Goal: Task Accomplishment & Management: Use online tool/utility

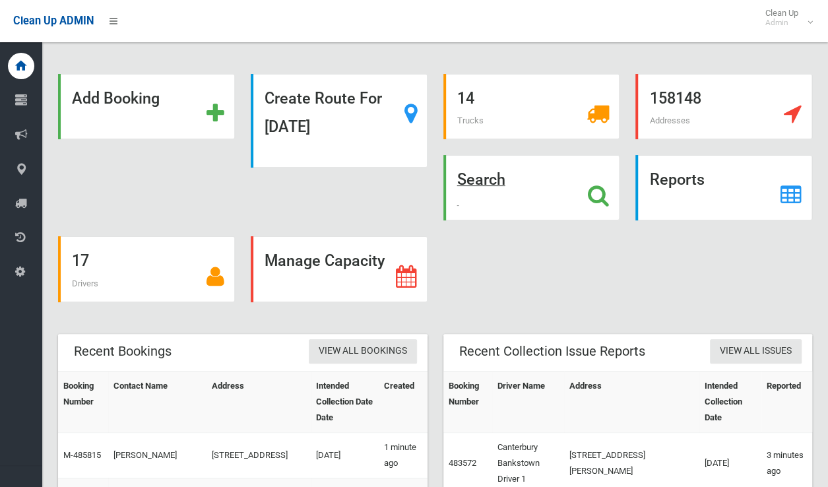
click at [484, 182] on strong "Search" at bounding box center [481, 179] width 48 height 18
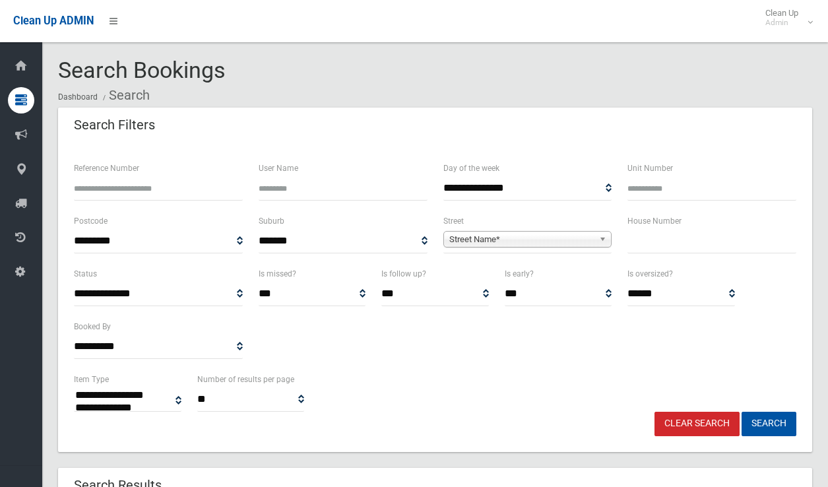
select select
type input "**"
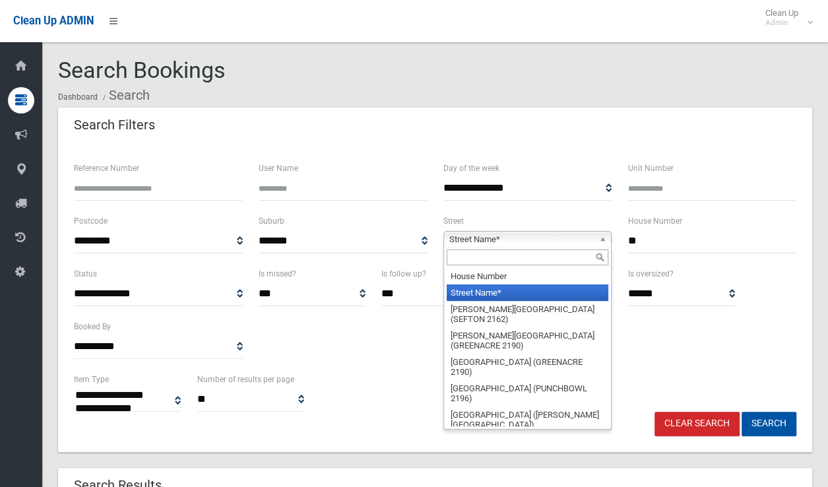
drag, startPoint x: 550, startPoint y: 239, endPoint x: 590, endPoint y: 238, distance: 40.3
click at [549, 239] on span "Street Name*" at bounding box center [521, 240] width 145 height 16
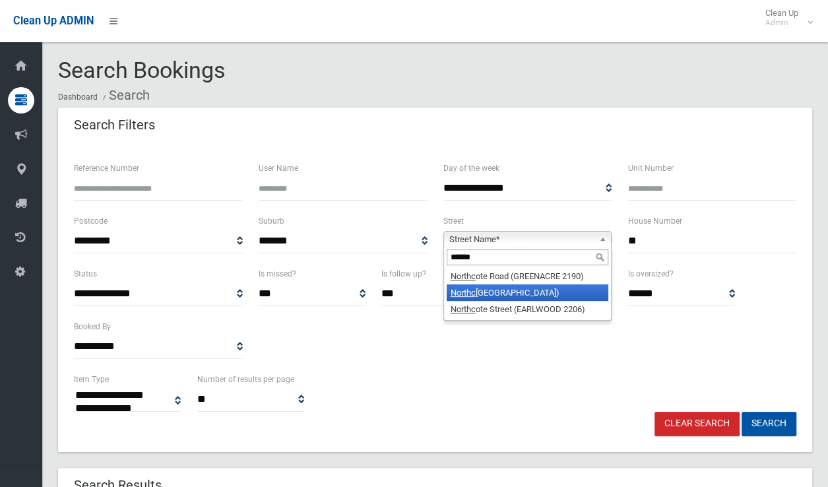
type input "******"
click at [536, 294] on li "Northc ote Street (CANTERBURY 2193)" at bounding box center [528, 292] width 162 height 16
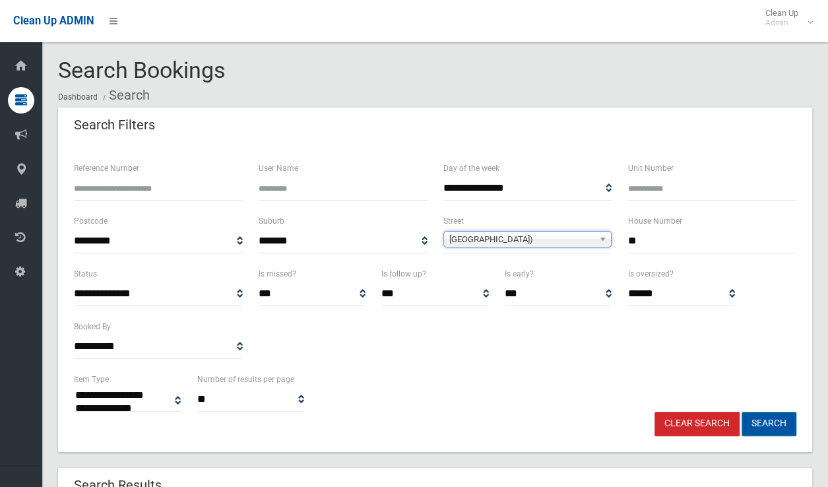
click at [765, 433] on button "Search" at bounding box center [769, 424] width 55 height 24
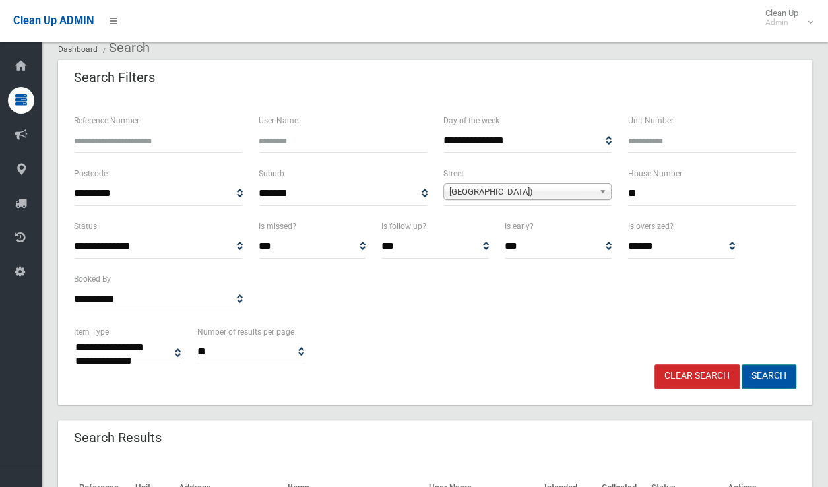
scroll to position [66, 0]
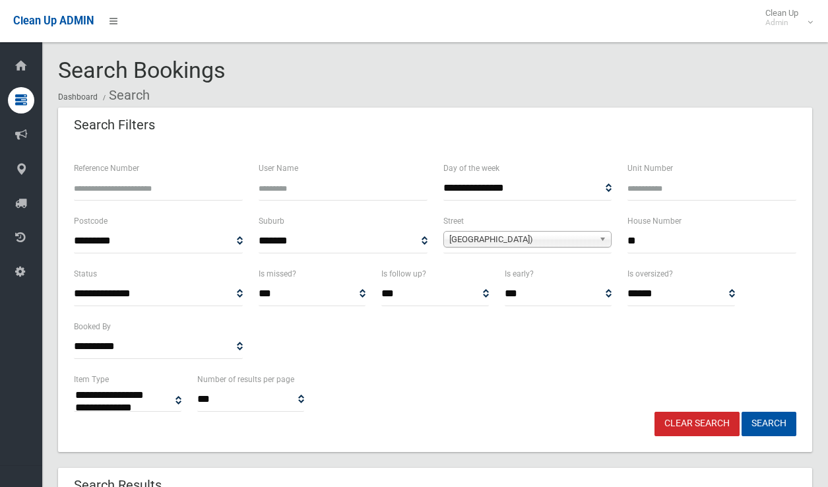
select select
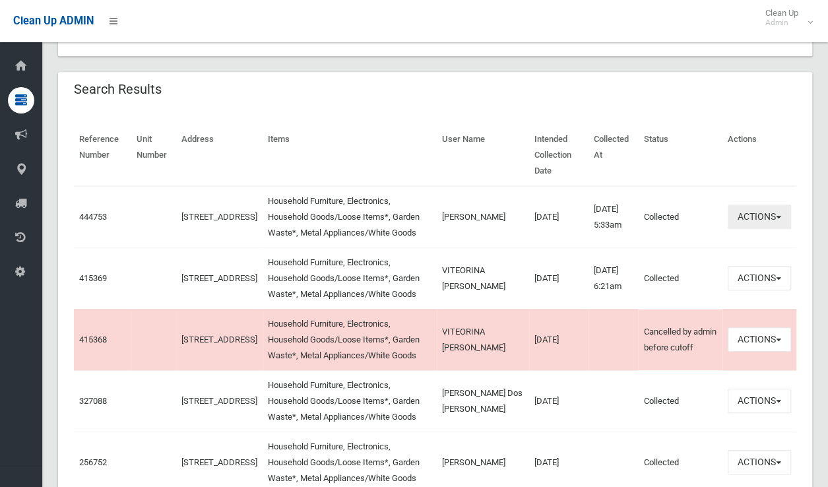
click at [767, 220] on button "Actions" at bounding box center [759, 217] width 63 height 24
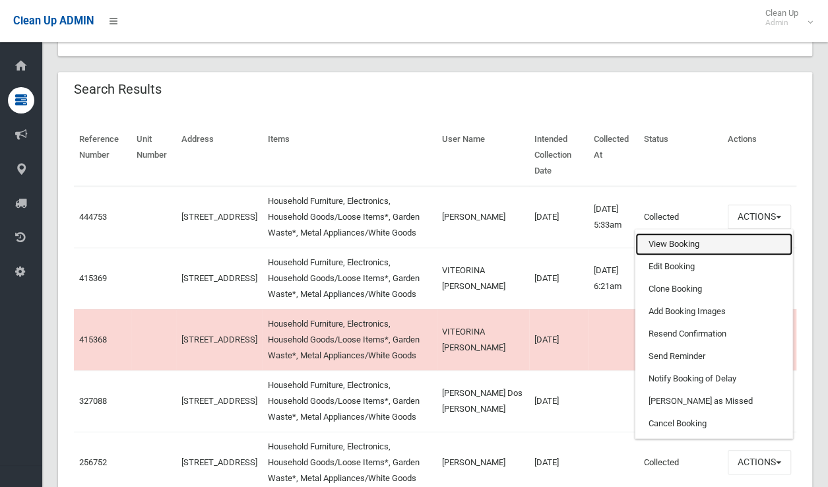
click at [677, 245] on link "View Booking" at bounding box center [713, 244] width 157 height 22
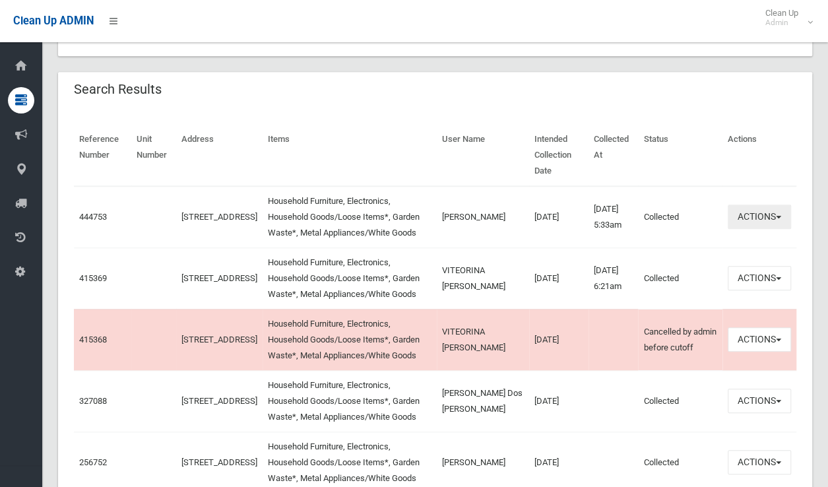
click at [754, 211] on button "Actions" at bounding box center [759, 217] width 63 height 24
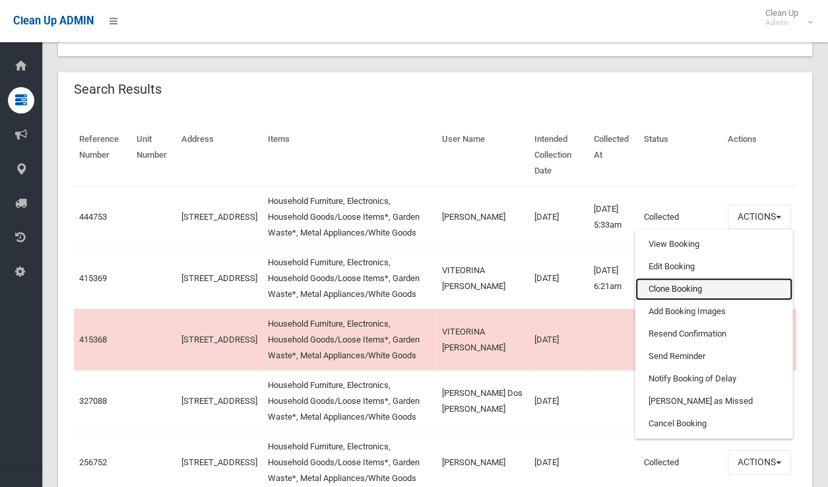
click at [689, 292] on link "Clone Booking" at bounding box center [713, 289] width 157 height 22
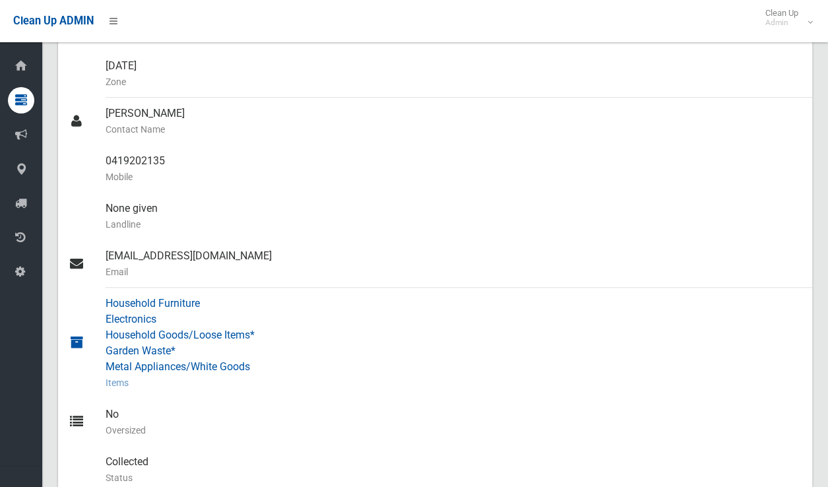
scroll to position [396, 0]
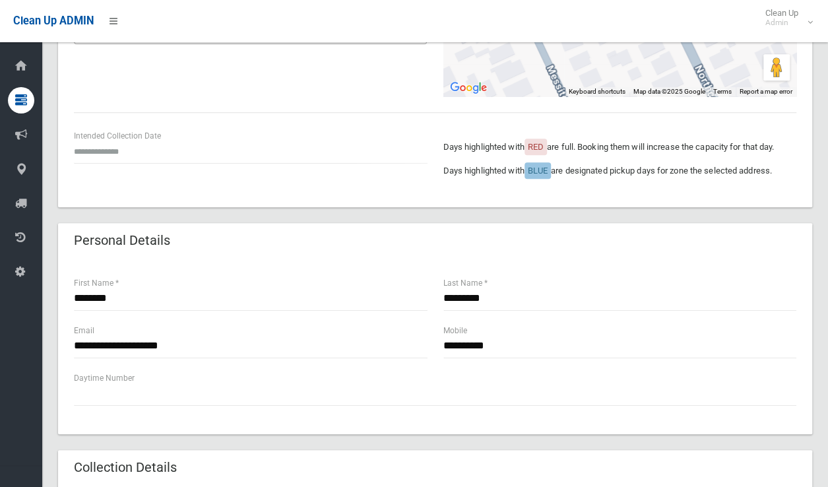
scroll to position [264, 0]
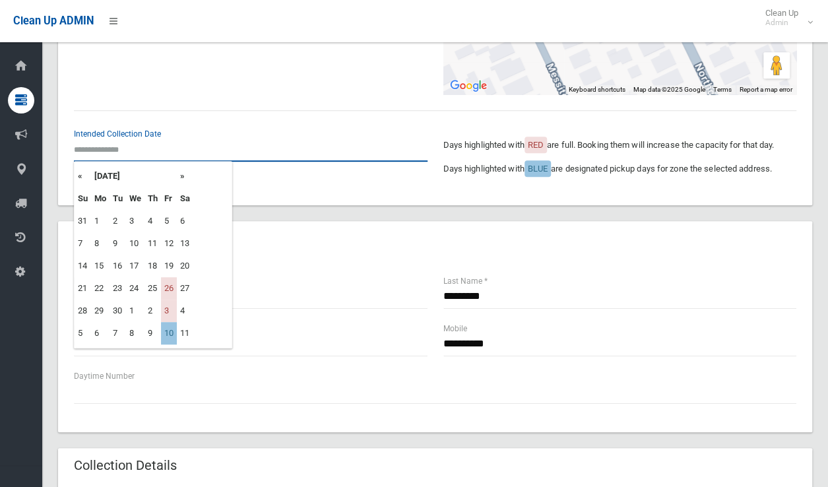
click at [112, 152] on input "text" at bounding box center [251, 149] width 354 height 24
click at [181, 177] on th "»" at bounding box center [185, 176] width 16 height 22
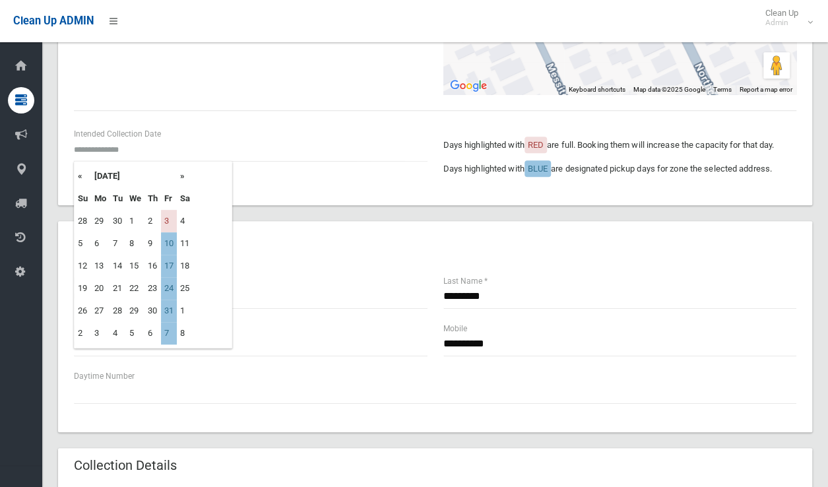
click at [182, 172] on th "»" at bounding box center [185, 176] width 16 height 22
click at [179, 177] on th "»" at bounding box center [185, 176] width 16 height 22
click at [170, 245] on td "12" at bounding box center [169, 243] width 16 height 22
type input "**********"
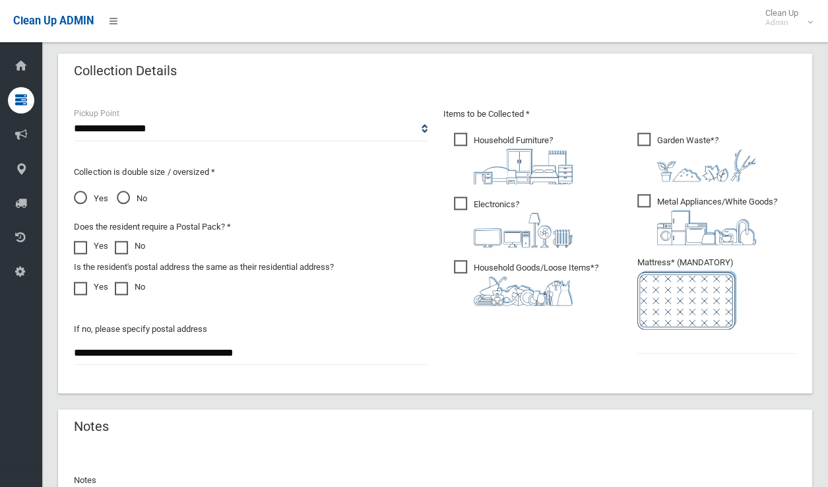
scroll to position [660, 0]
click at [664, 344] on input "text" at bounding box center [716, 340] width 159 height 24
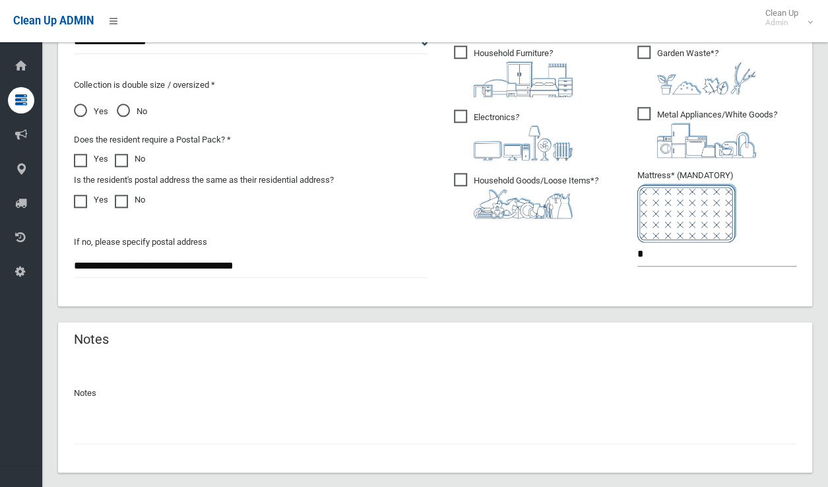
scroll to position [818, 0]
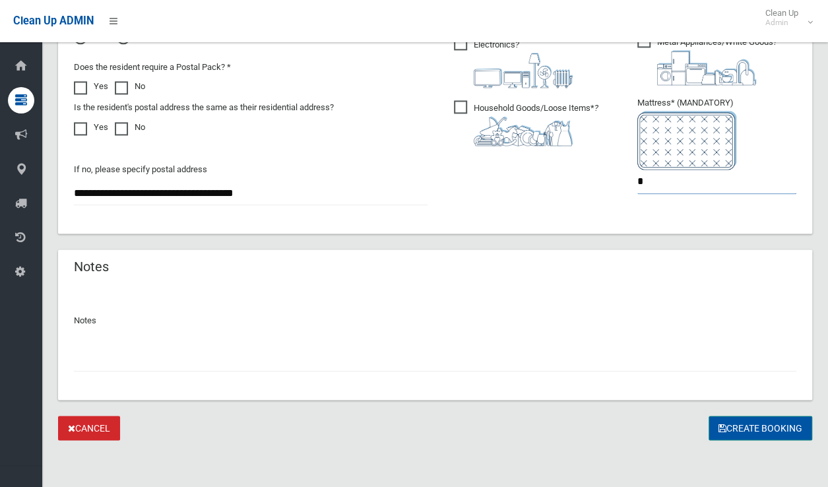
type input "*"
click at [736, 426] on button "Create Booking" at bounding box center [761, 428] width 104 height 24
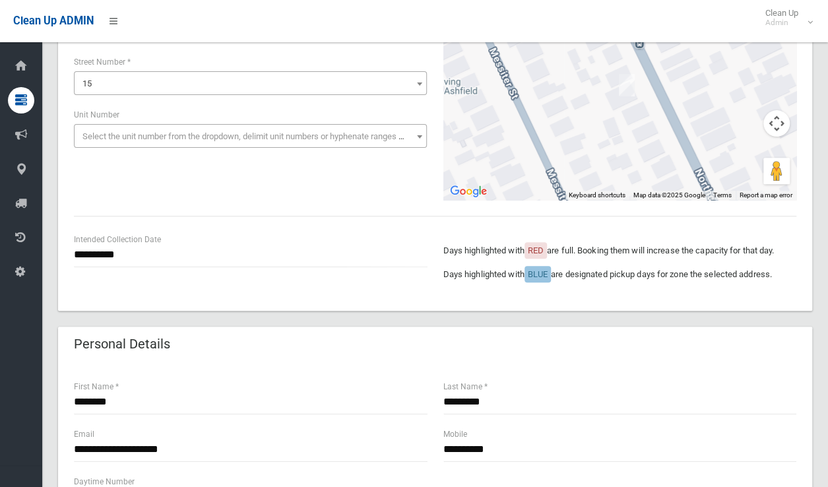
scroll to position [158, 0]
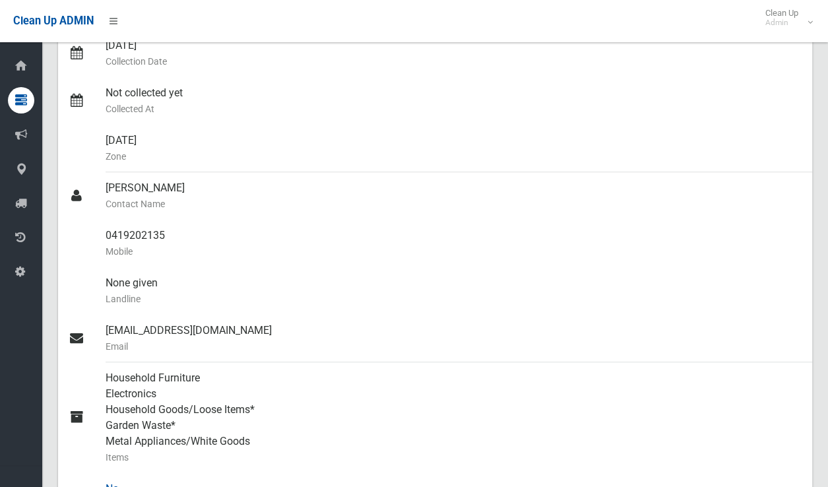
scroll to position [282, 0]
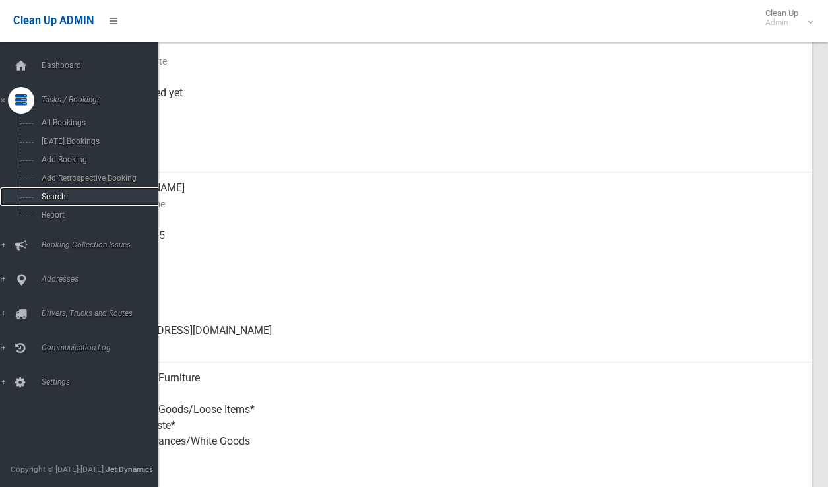
click at [58, 197] on span "Search" at bounding box center [97, 196] width 119 height 9
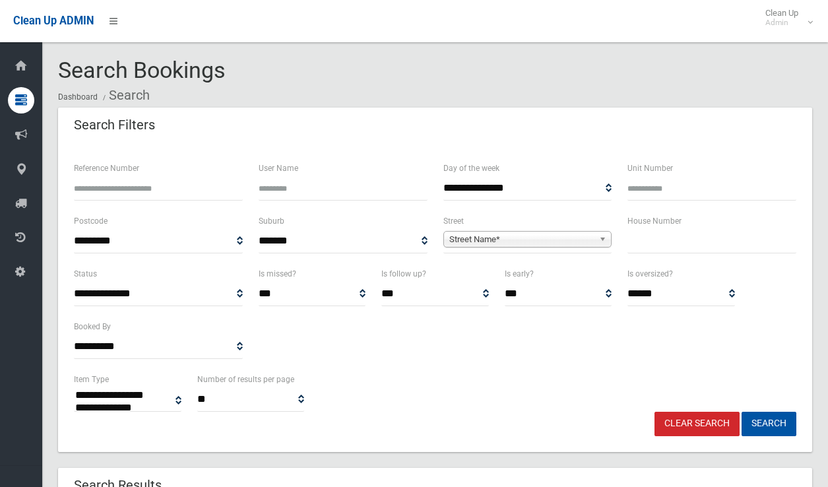
select select
type input "***"
click at [472, 236] on span "Street Name*" at bounding box center [521, 240] width 145 height 16
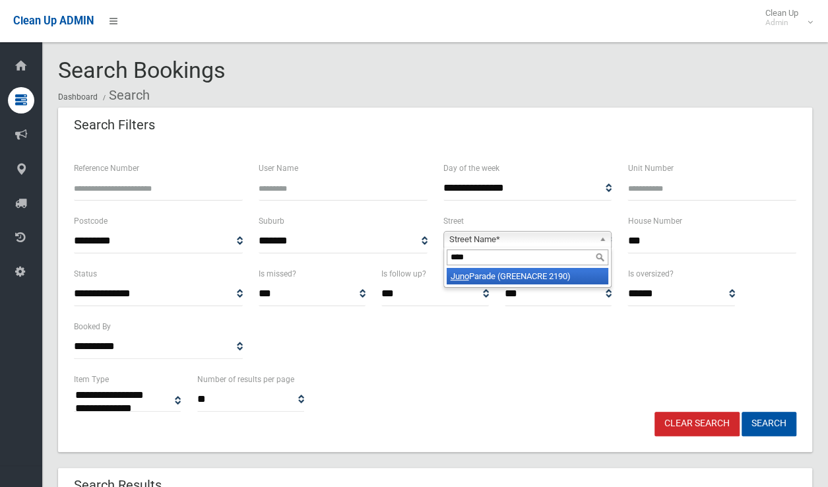
type input "****"
click at [509, 276] on li "Juno Parade (GREENACRE 2190)" at bounding box center [528, 276] width 162 height 16
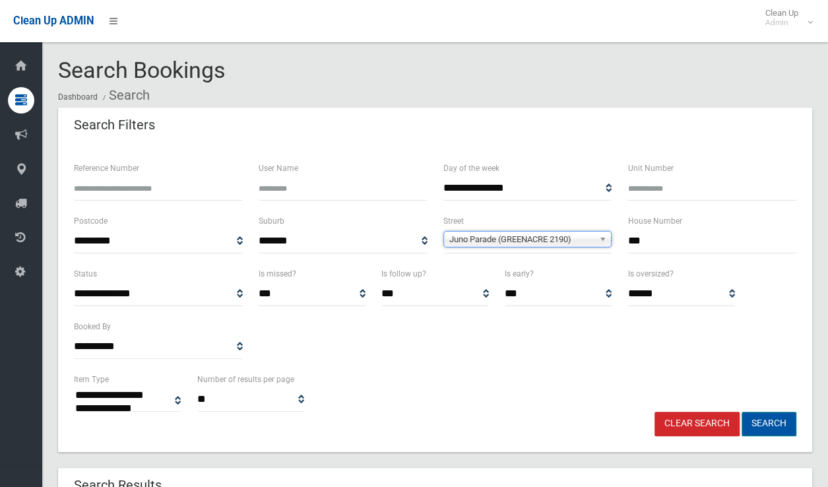
click at [753, 431] on button "Search" at bounding box center [769, 424] width 55 height 24
select select
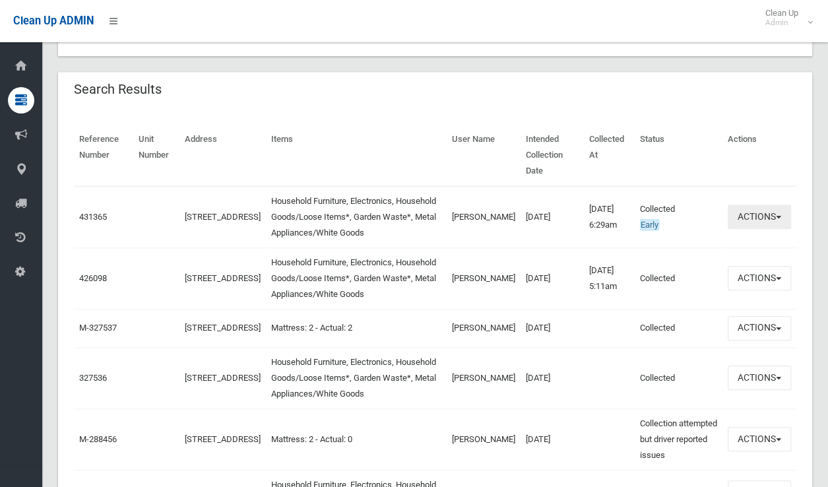
click at [748, 206] on button "Actions" at bounding box center [759, 217] width 63 height 24
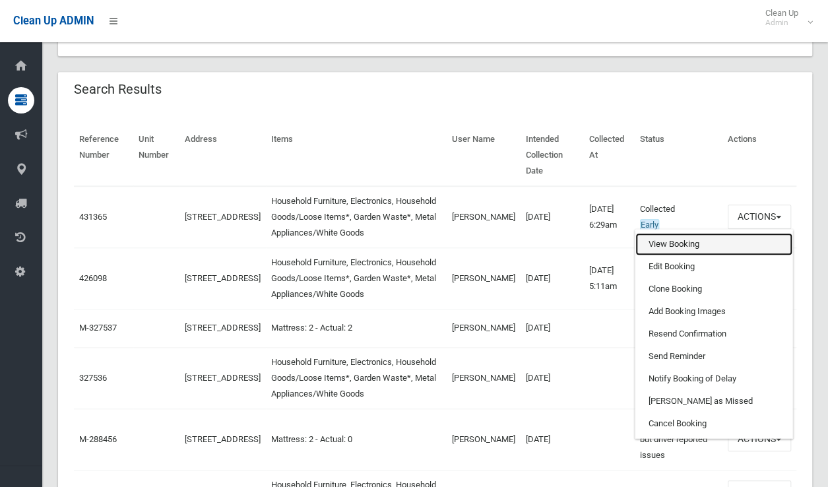
click at [656, 233] on link "View Booking" at bounding box center [713, 244] width 157 height 22
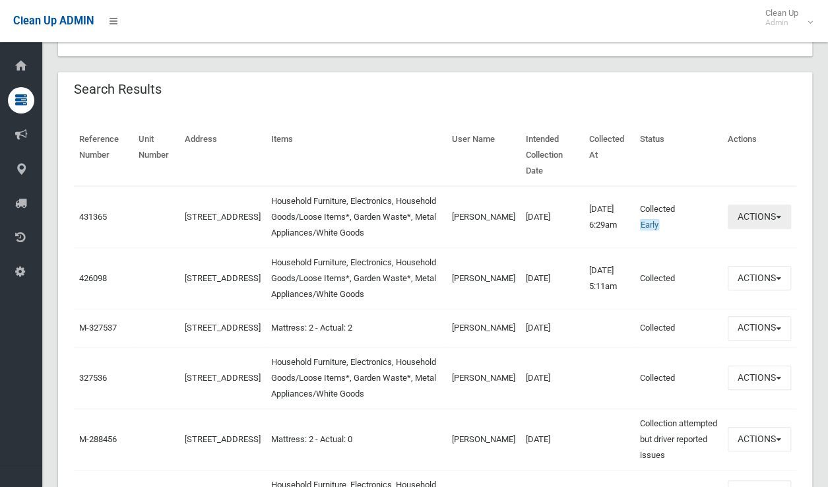
click at [742, 205] on button "Actions" at bounding box center [759, 217] width 63 height 24
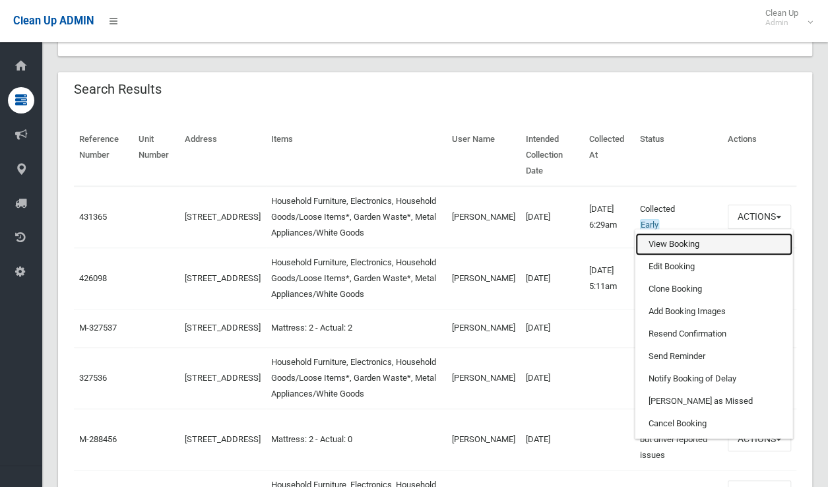
click at [659, 233] on link "View Booking" at bounding box center [713, 244] width 157 height 22
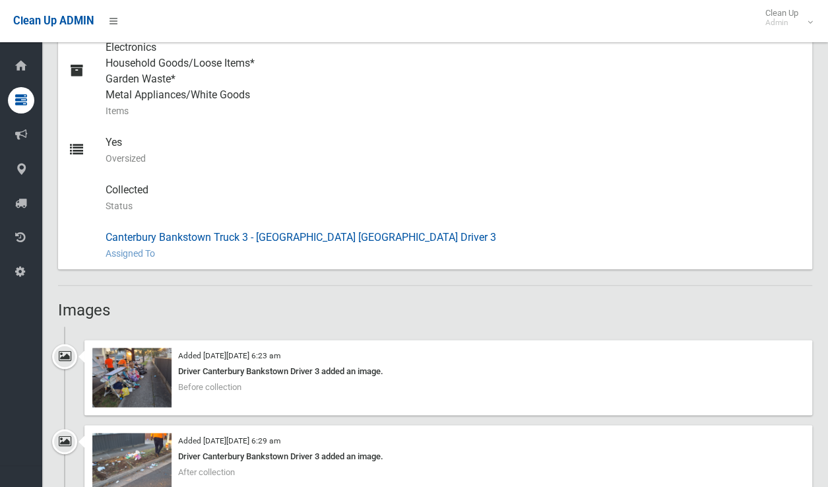
scroll to position [660, 0]
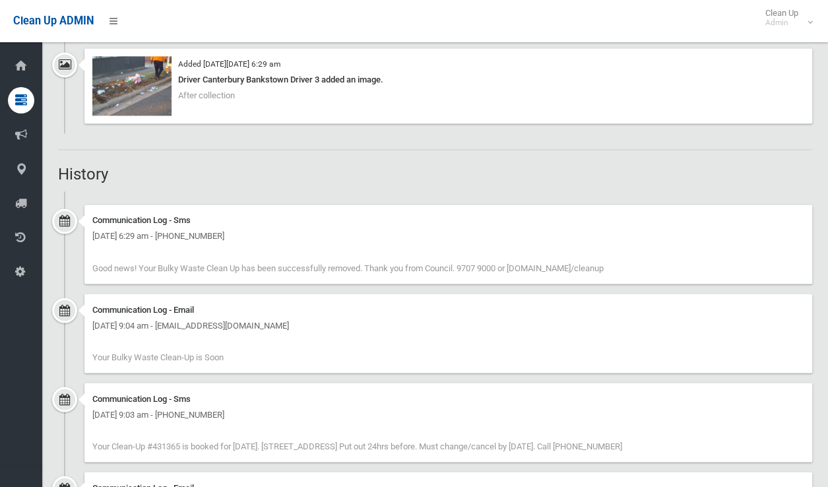
scroll to position [1174, 0]
